Goal: Transaction & Acquisition: Purchase product/service

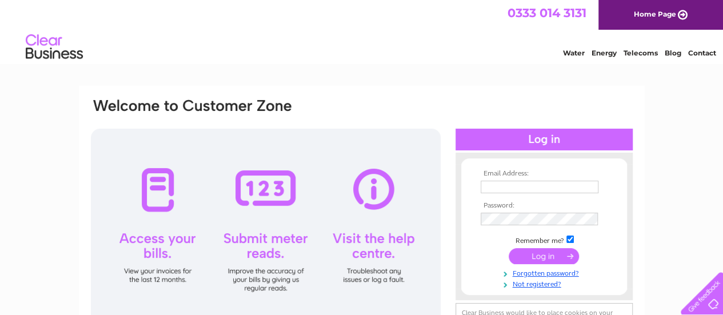
type input "[EMAIL_ADDRESS][DOMAIN_NAME]"
click at [557, 254] on input "submit" at bounding box center [544, 256] width 70 height 16
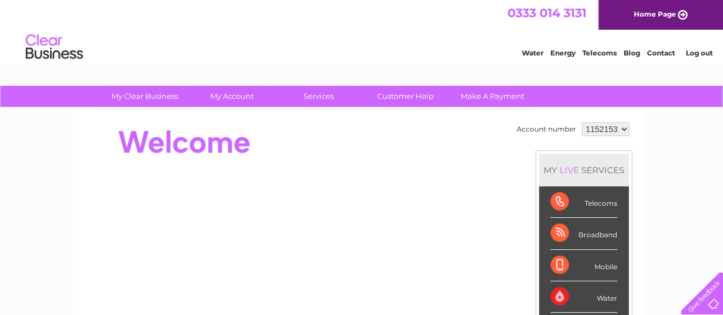
click at [593, 51] on link "Telecoms" at bounding box center [600, 53] width 34 height 9
click at [503, 90] on link "Make A Payment" at bounding box center [492, 96] width 94 height 21
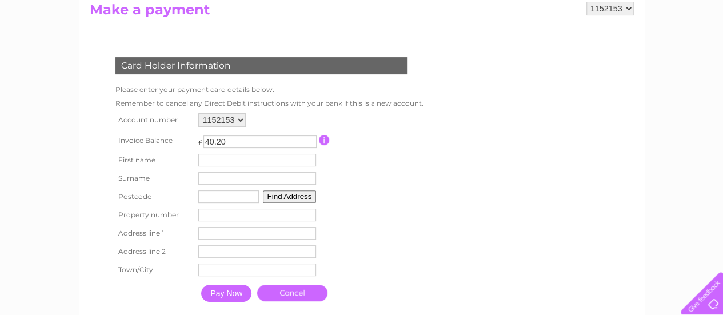
scroll to position [152, 0]
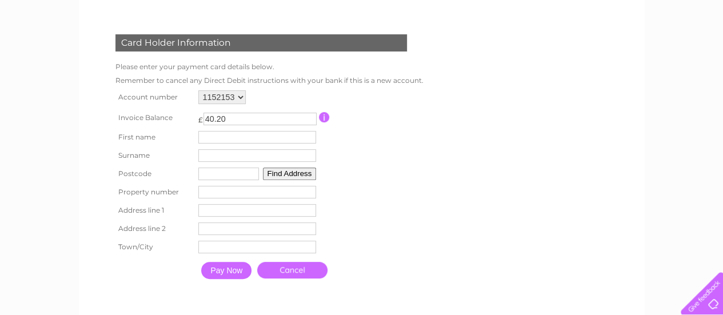
click at [236, 137] on input "text" at bounding box center [257, 137] width 118 height 13
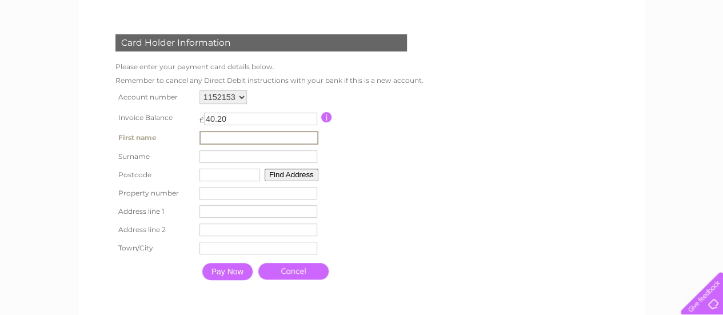
type input "jeremy"
type input "evans"
type input "SA5 4DL"
type input "lezzet cafe Unit 8 Kingsway business centre"
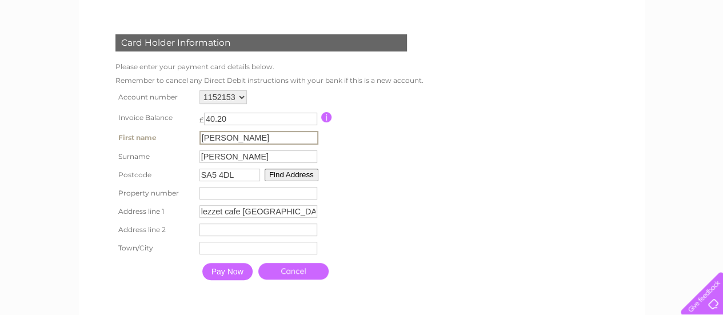
type input "Fforestfach"
type input "Swansea"
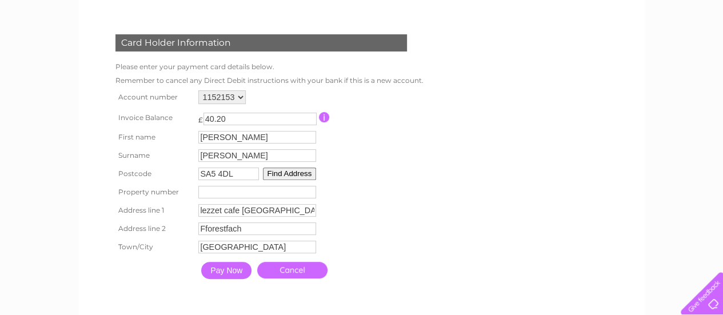
drag, startPoint x: 253, startPoint y: 177, endPoint x: 148, endPoint y: 172, distance: 105.3
click at [148, 172] on tr "Postcode SA5 4DL Find Address" at bounding box center [267, 174] width 309 height 18
type input "SA6 8DG"
click at [281, 174] on button "Find Address" at bounding box center [290, 174] width 54 height 13
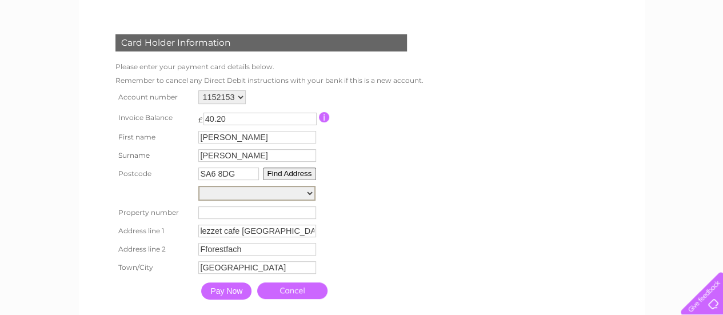
click at [297, 192] on select "Street Record, Margam Avenue 1, Margam Avenue 2, Margam Avenue 3, Margam Avenue…" at bounding box center [256, 193] width 117 height 15
select select "18,Margam Avenue,,Swansea"
click at [198, 186] on select "Street Record, Margam Avenue 1, Margam Avenue 2, Margam Avenue 3, Margam Avenue…" at bounding box center [256, 193] width 117 height 15
type input "18"
type input "Margam Avenue"
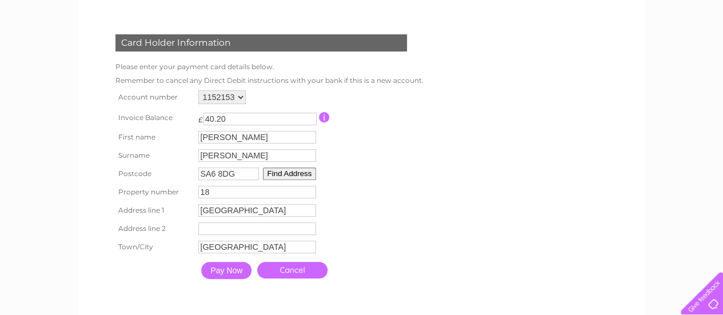
click at [232, 273] on input "Pay Now" at bounding box center [226, 270] width 50 height 17
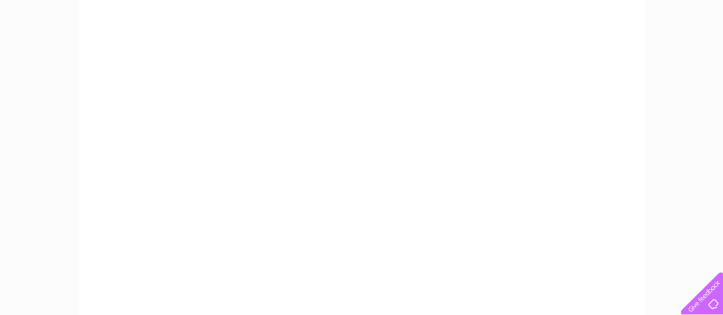
scroll to position [229, 0]
